Goal: Transaction & Acquisition: Book appointment/travel/reservation

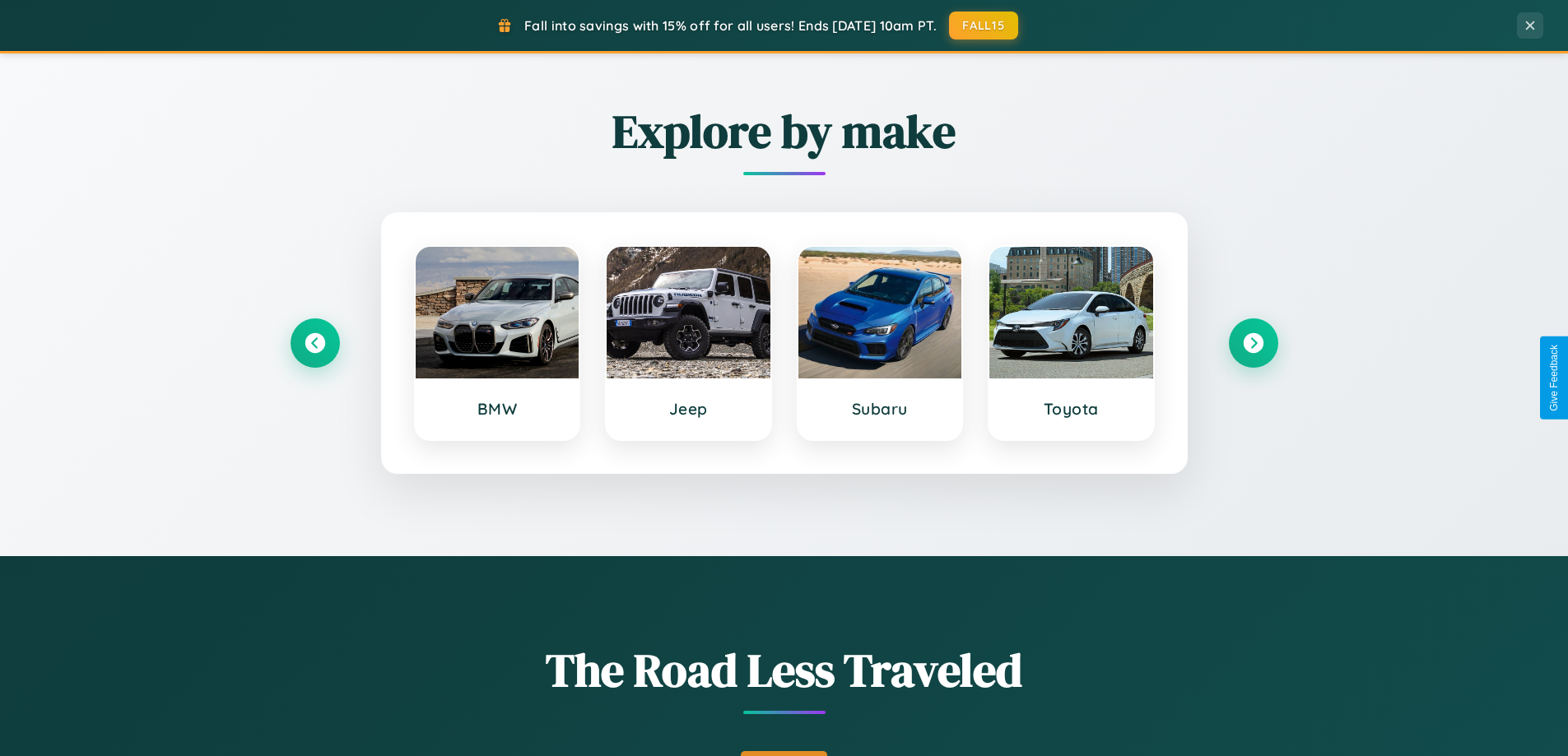
scroll to position [1132, 0]
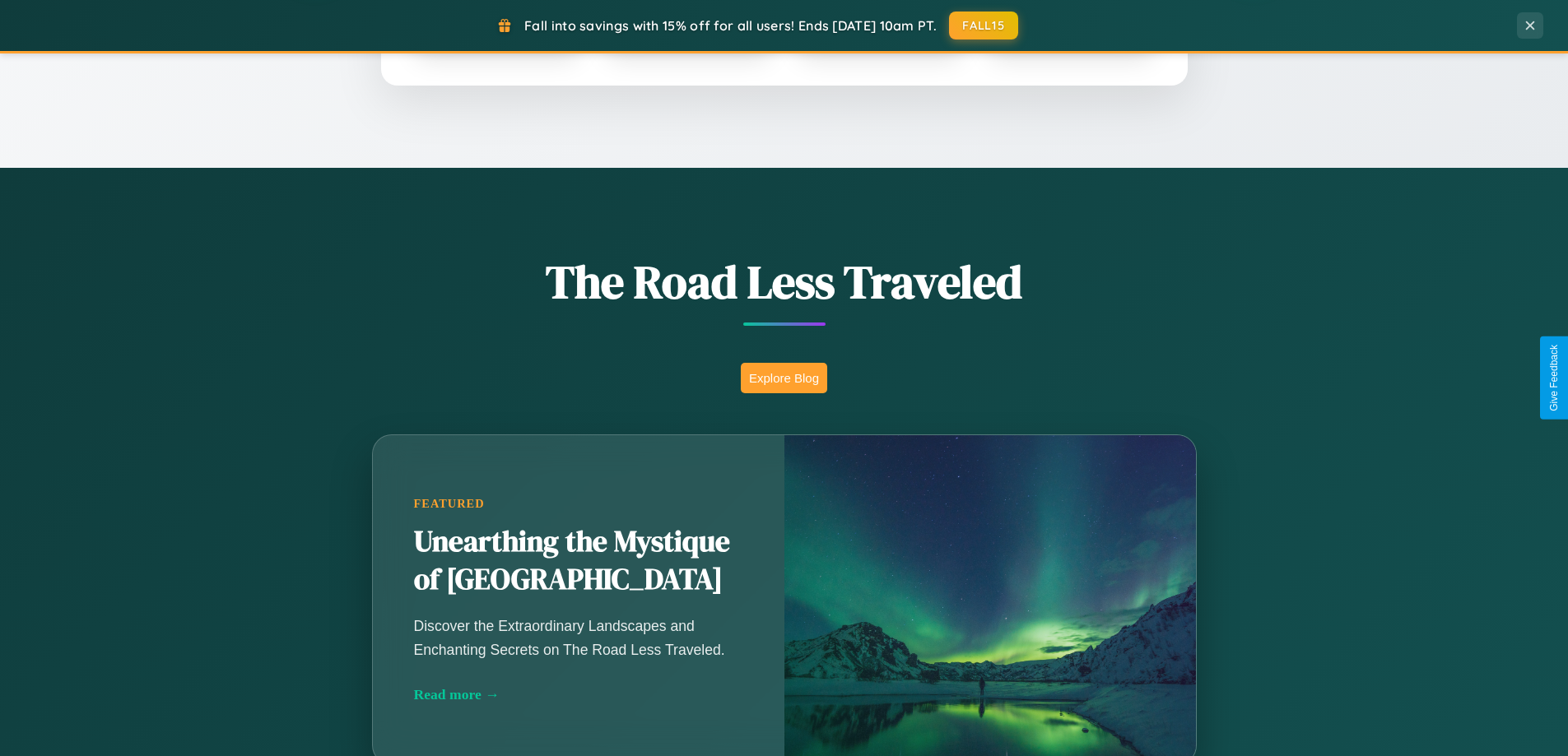
click at [784, 378] on button "Explore Blog" at bounding box center [783, 378] width 86 height 31
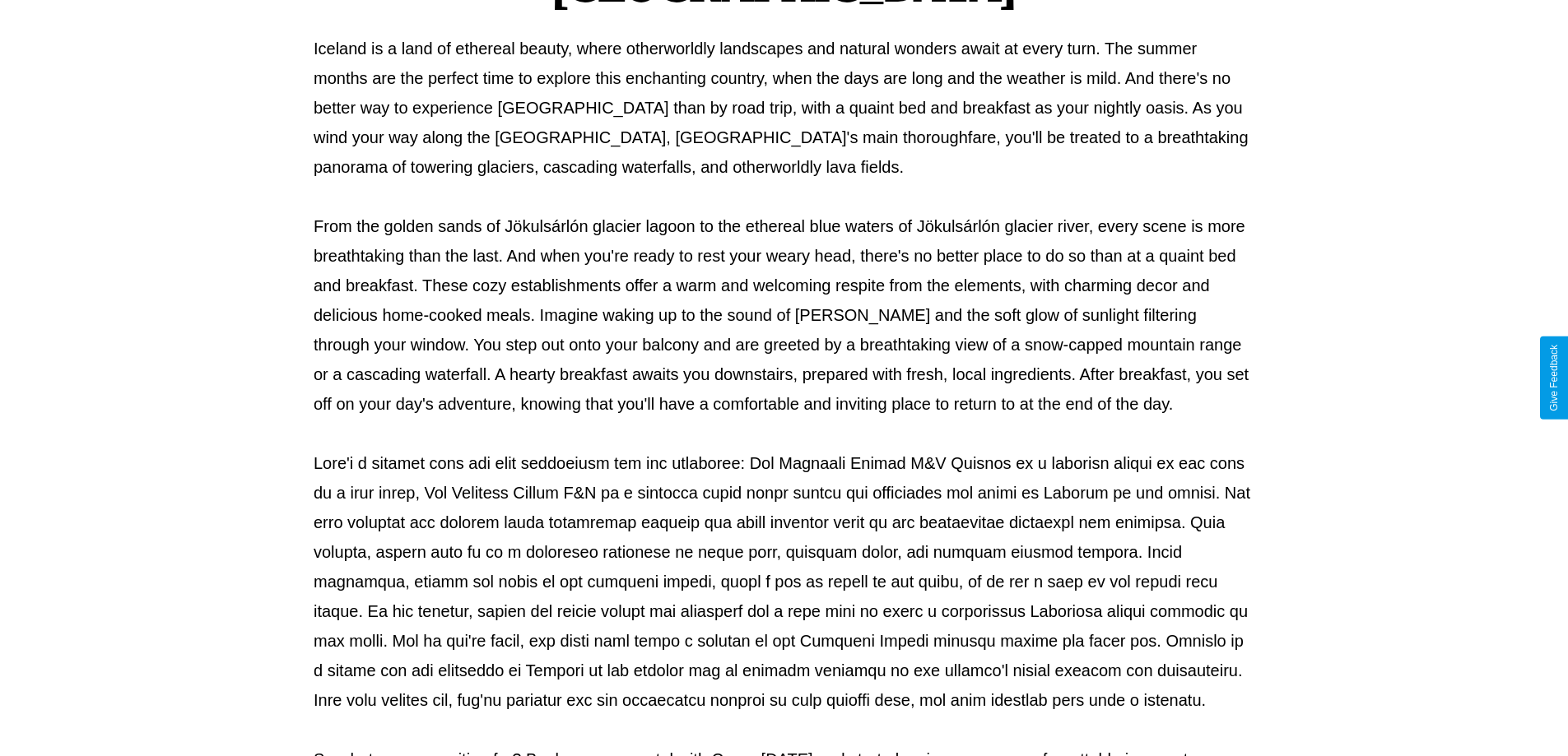
scroll to position [532, 0]
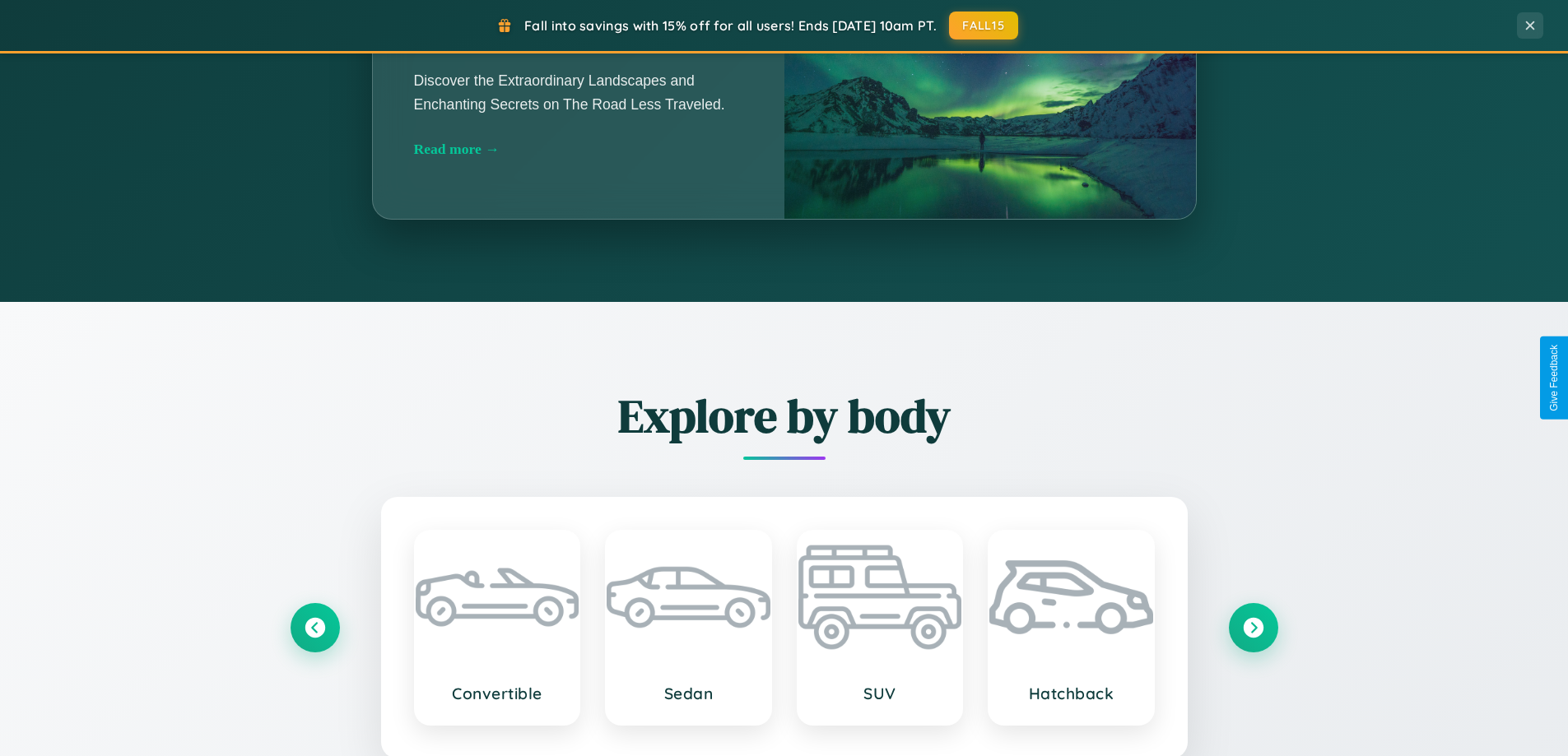
scroll to position [1928, 0]
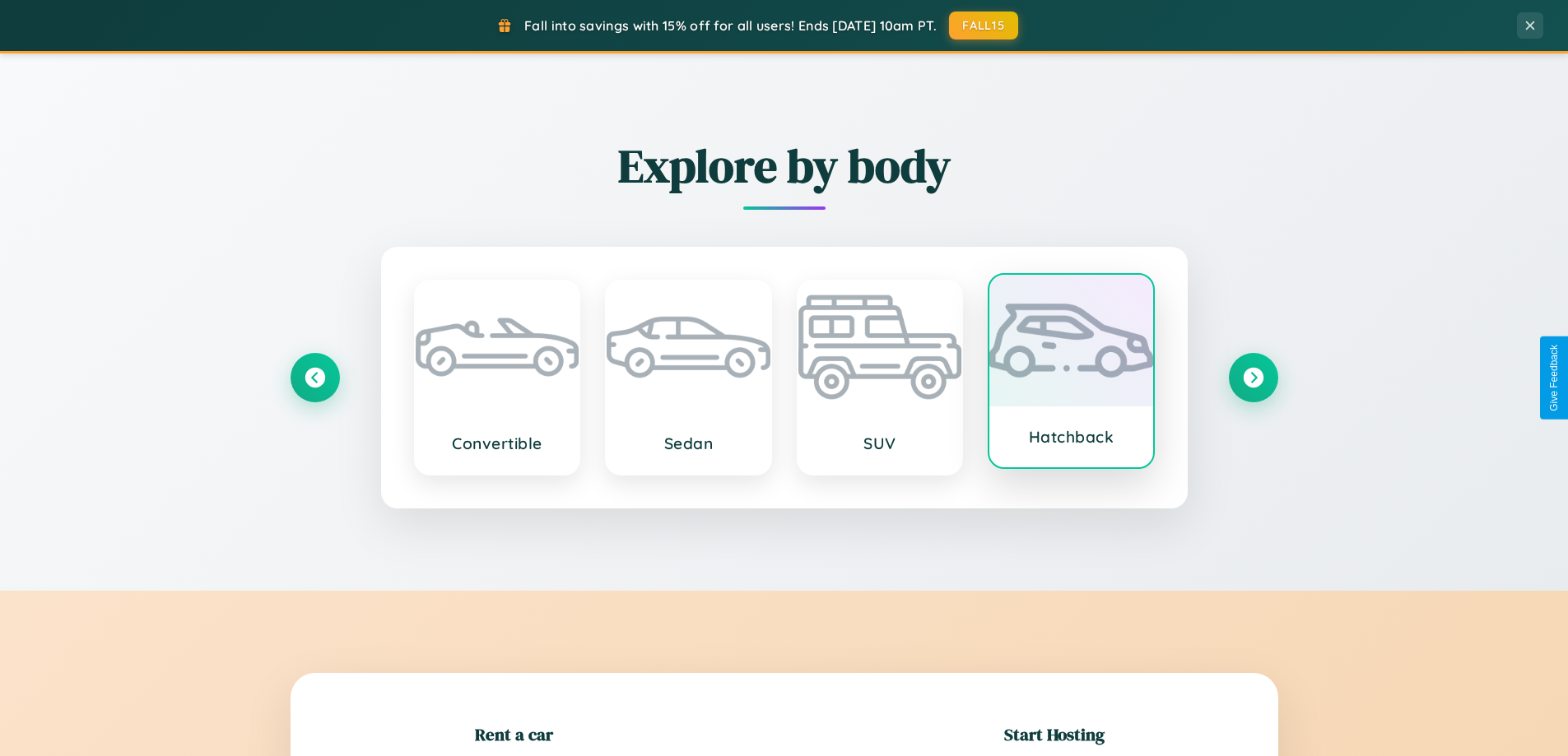
click at [1071, 374] on div at bounding box center [1070, 340] width 163 height 132
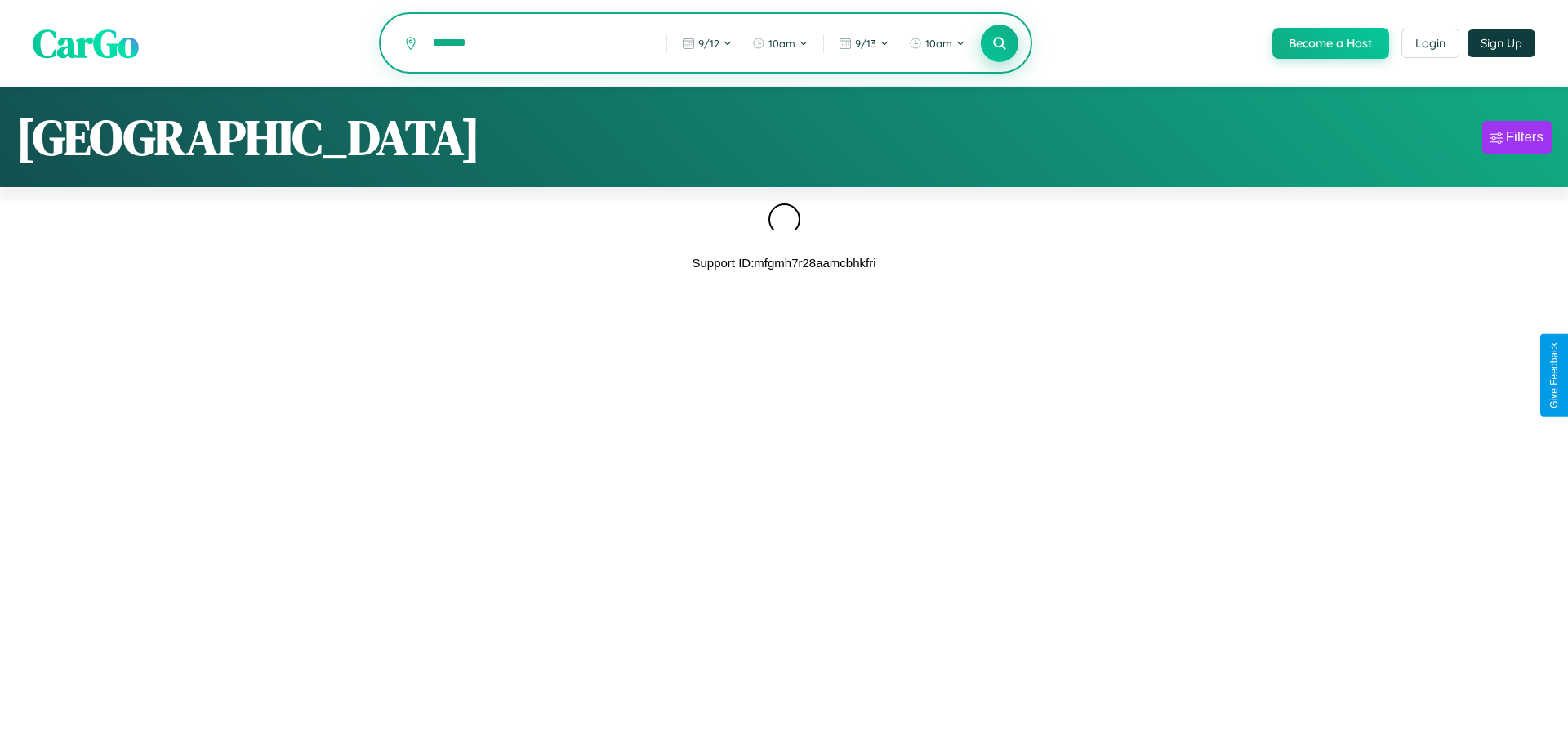
type input "*******"
click at [998, 44] on icon at bounding box center [999, 43] width 16 height 16
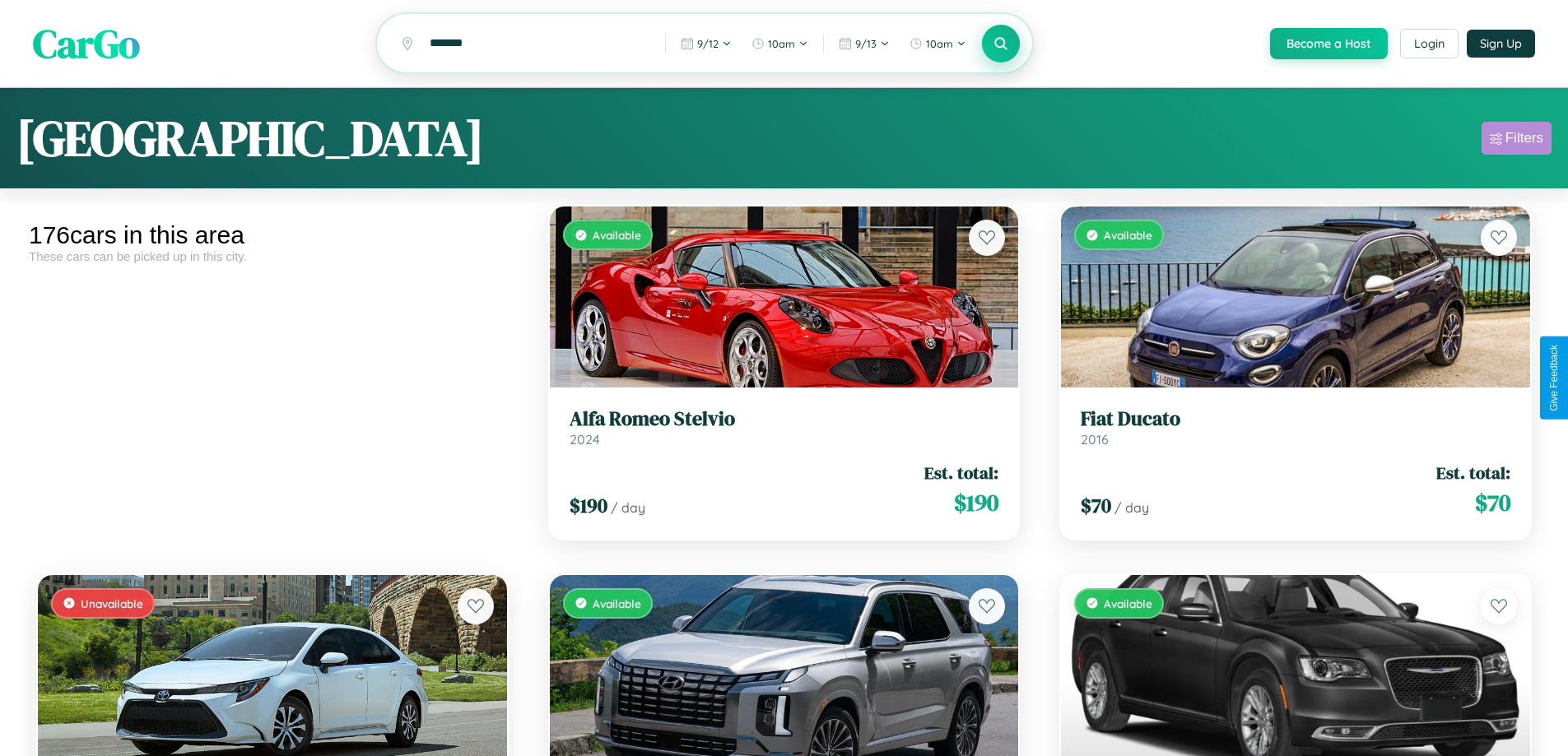
click at [1516, 141] on div "Filters" at bounding box center [1524, 138] width 38 height 17
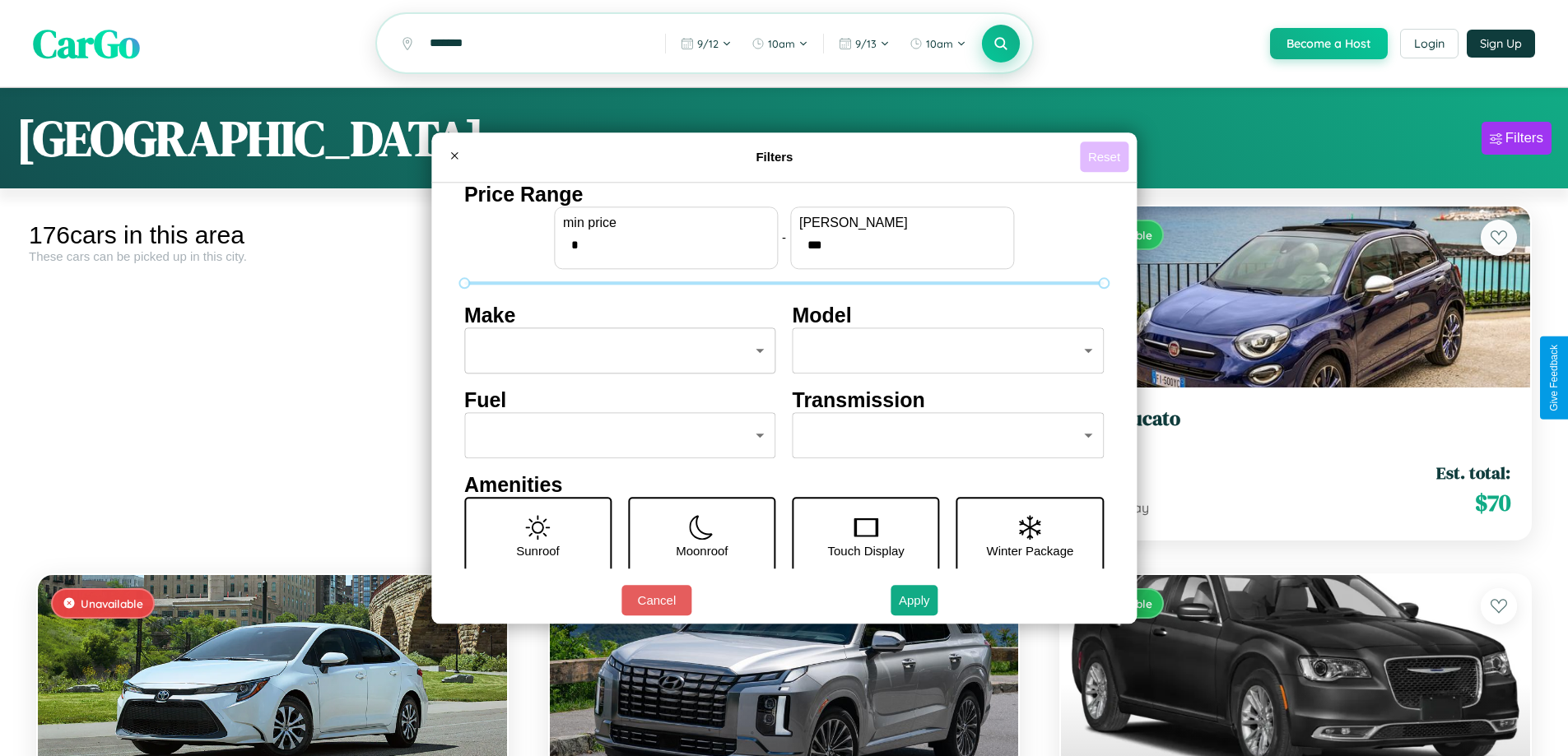
click at [1106, 156] on button "Reset" at bounding box center [1104, 156] width 49 height 31
